Goal: Check status: Check status

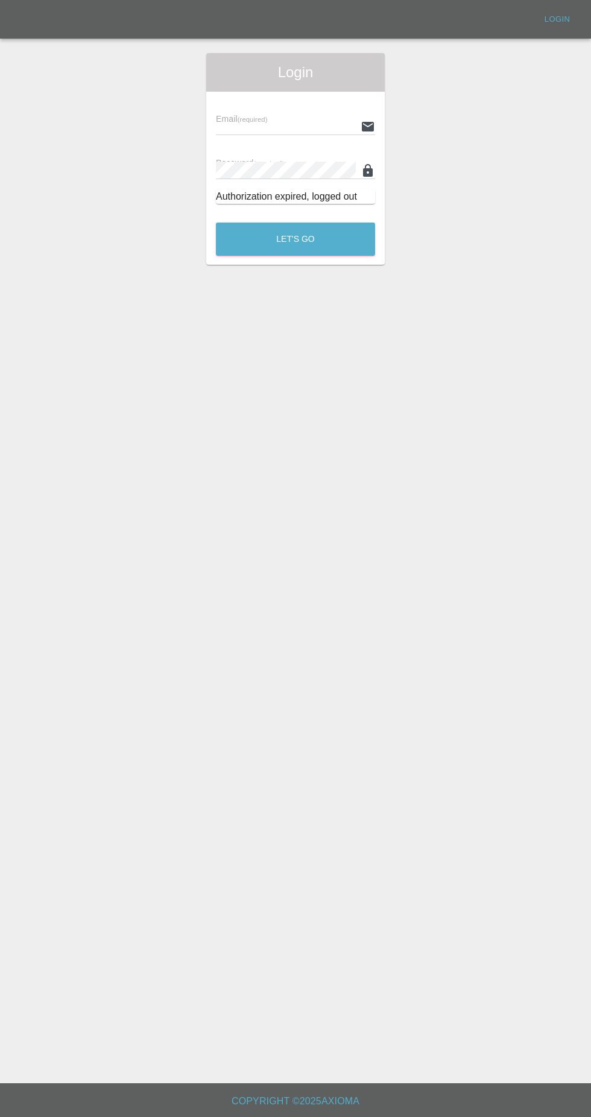
click at [300, 124] on input "text" at bounding box center [286, 126] width 140 height 17
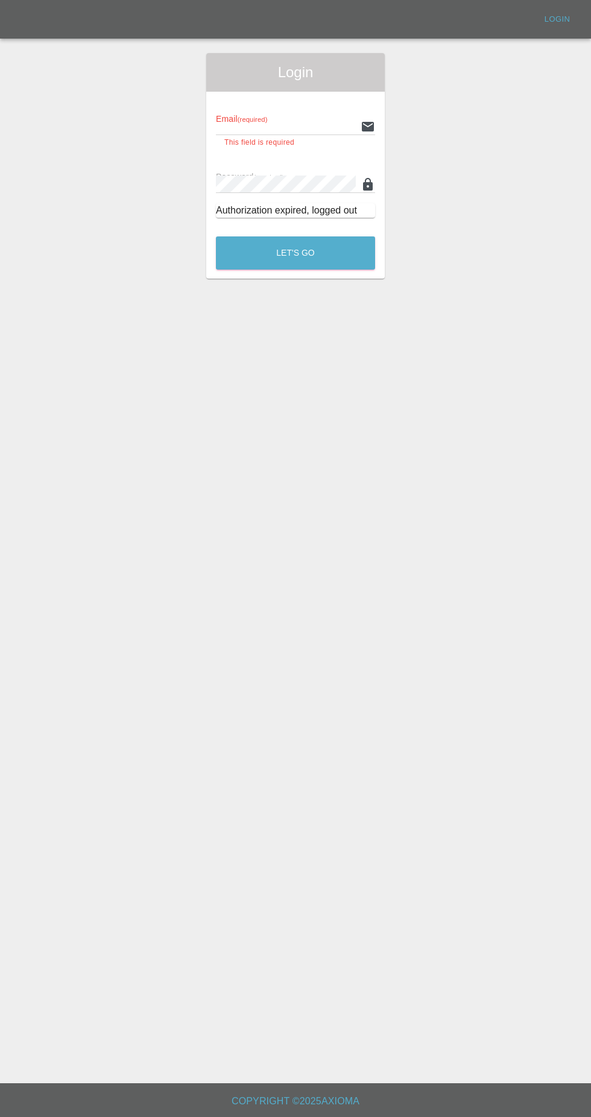
type input "[EMAIL_ADDRESS][DOMAIN_NAME]"
click at [216, 236] on button "Let's Go" at bounding box center [295, 252] width 159 height 33
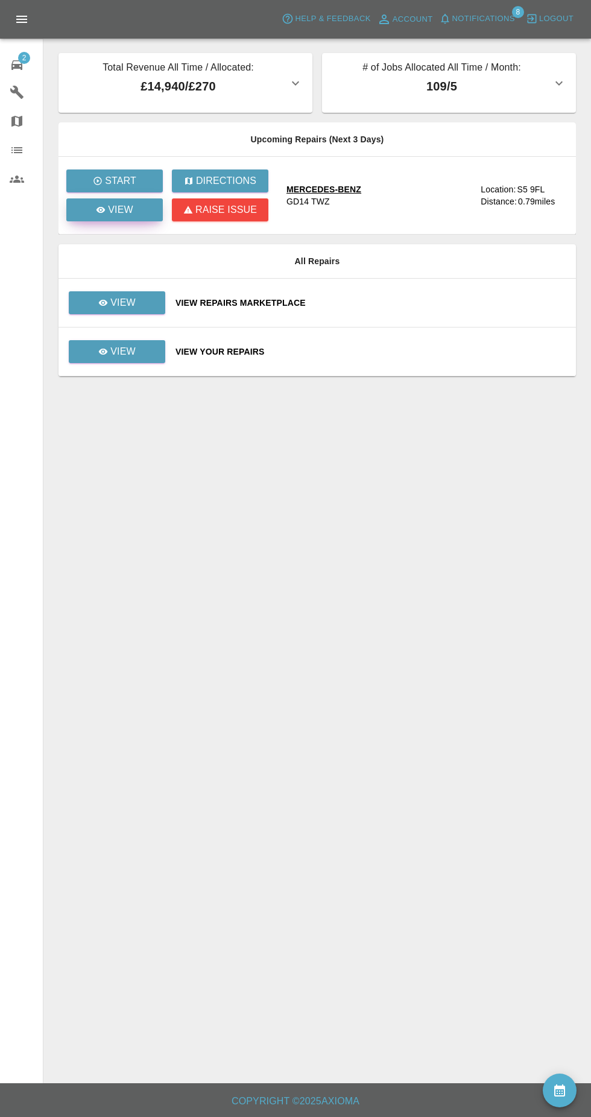
click at [147, 220] on link "View" at bounding box center [114, 209] width 96 height 23
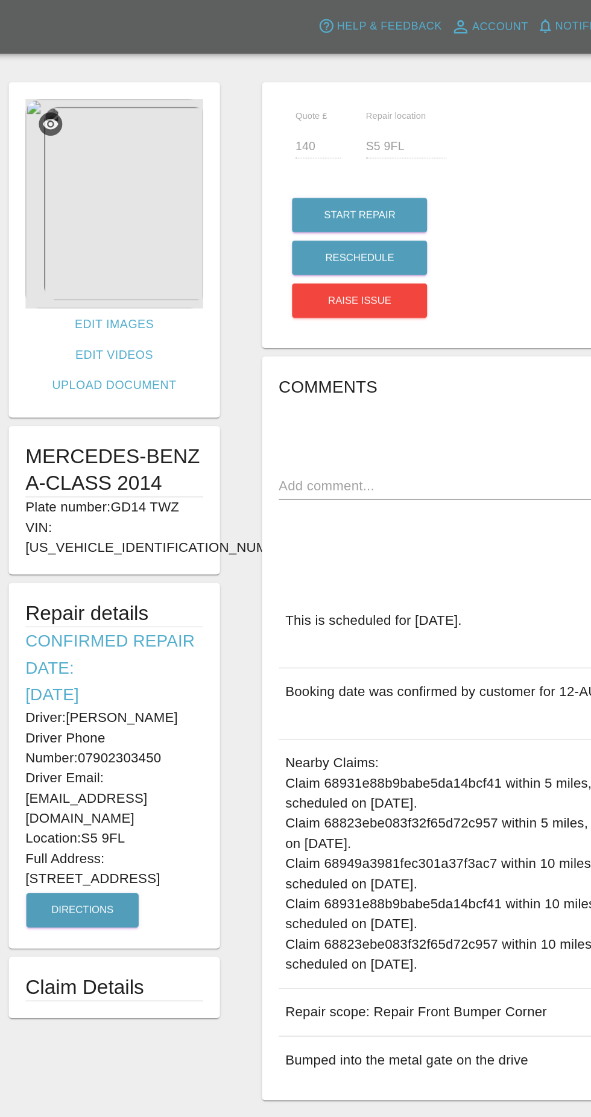
click at [154, 159] on img at bounding box center [135, 146] width 128 height 151
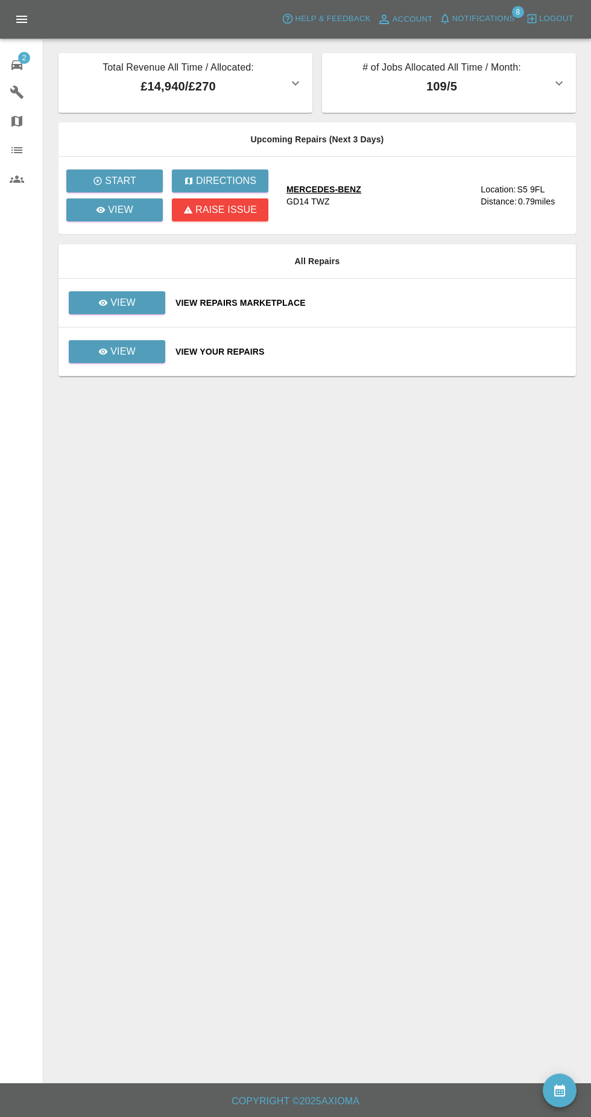
click at [19, 62] on icon at bounding box center [17, 65] width 14 height 14
click at [164, 299] on link "View" at bounding box center [117, 302] width 96 height 23
